Goal: Task Accomplishment & Management: Manage account settings

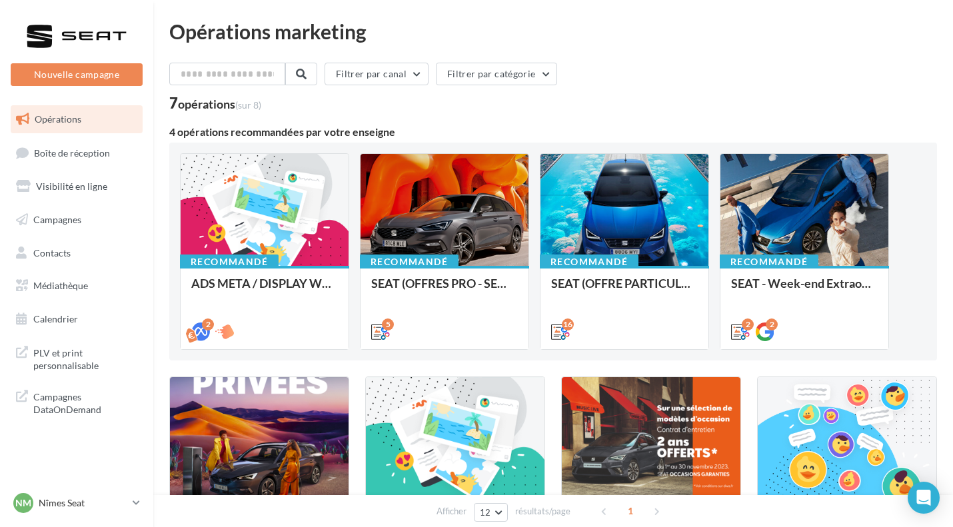
click at [70, 151] on span "Boîte de réception" at bounding box center [72, 152] width 76 height 11
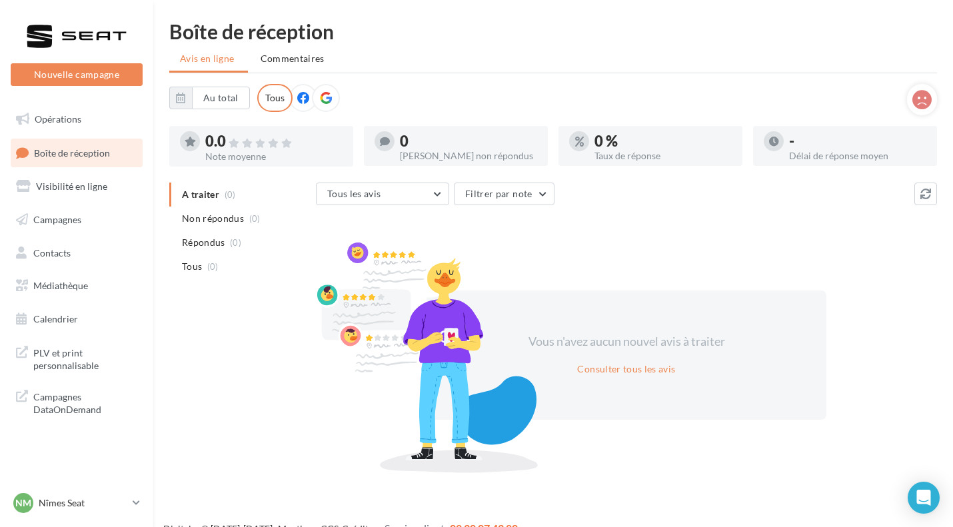
click at [101, 491] on link "Nm Nîmes Seat SEAT-NIMES" at bounding box center [77, 503] width 132 height 25
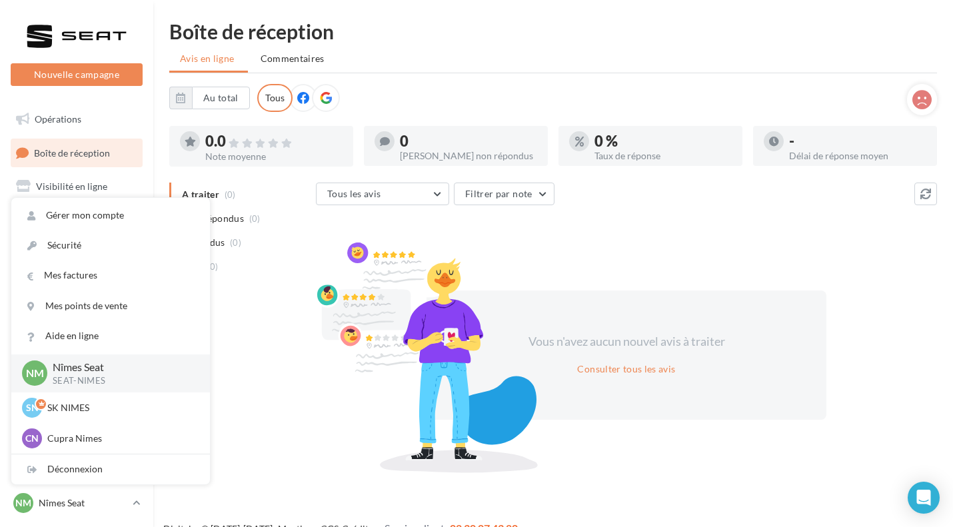
click at [108, 475] on div "Déconnexion" at bounding box center [110, 470] width 199 height 30
